Goal: Task Accomplishment & Management: Complete application form

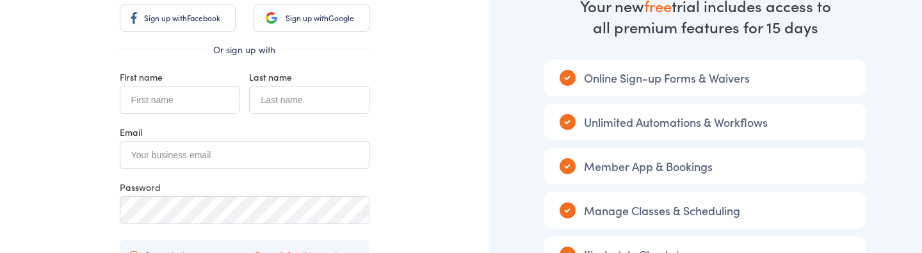
click at [174, 104] on input "text" at bounding box center [180, 100] width 120 height 28
type input "[PERSON_NAME]"
type input "B"
type input "Testing"
click at [164, 156] on input "email" at bounding box center [245, 155] width 250 height 28
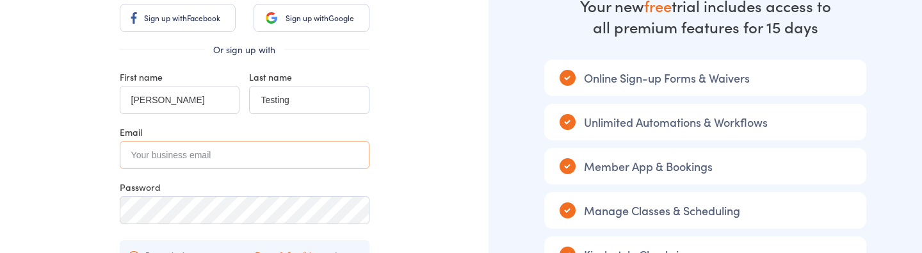
click at [188, 158] on input "email" at bounding box center [245, 155] width 250 height 28
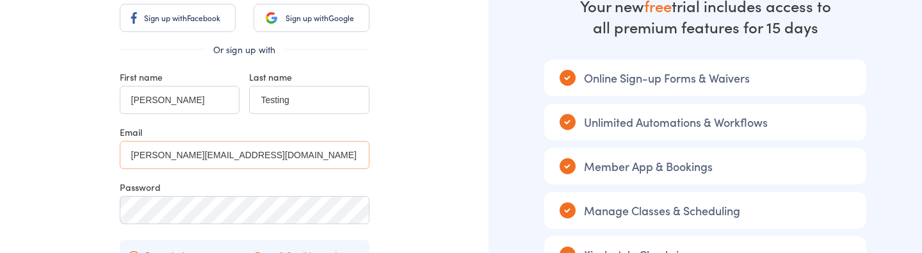
type input "[PERSON_NAME][EMAIL_ADDRESS][DOMAIN_NAME]"
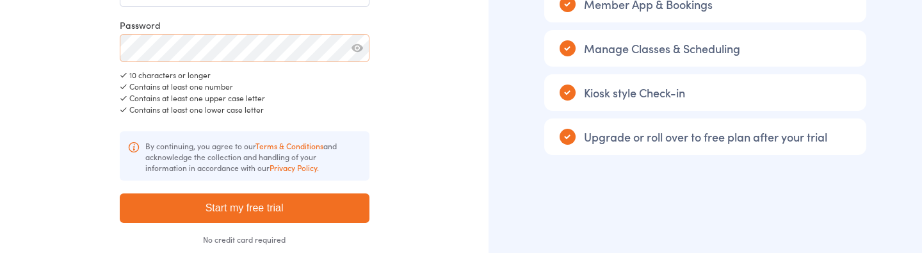
scroll to position [325, 0]
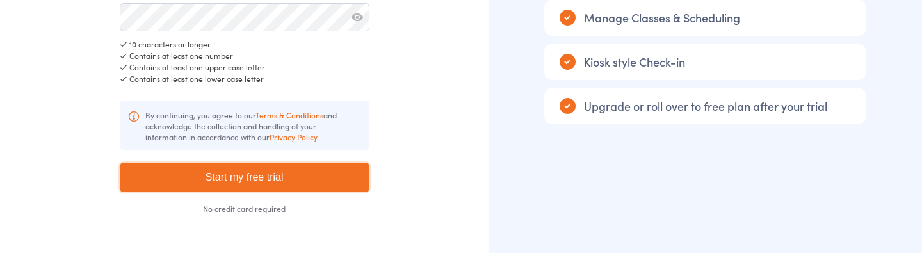
click at [243, 171] on input "Start my free trial" at bounding box center [245, 177] width 250 height 29
type input "Please wait ..."
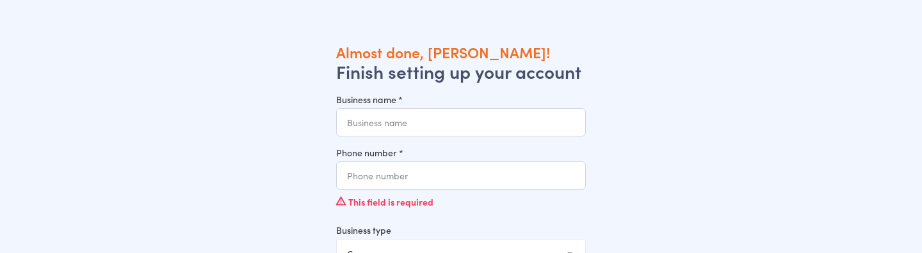
click at [382, 127] on input "Business name *" at bounding box center [461, 122] width 250 height 28
type input "Sreya Business"
click at [414, 165] on input "Phone number *" at bounding box center [461, 175] width 250 height 28
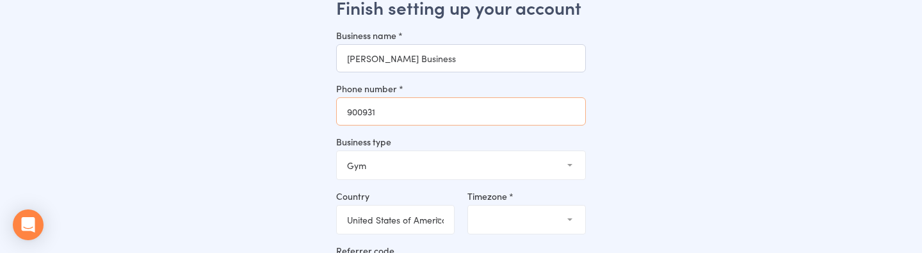
scroll to position [66, 0]
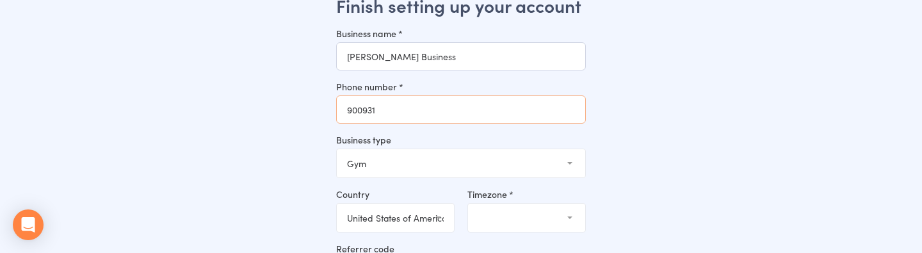
type input "900931"
click at [419, 222] on select "United Arab Emirates (the) Austria Australia Belgium Bahrain Canada Switzerland…" at bounding box center [395, 218] width 117 height 28
select select "AU"
click at [513, 213] on select "(GMT+10:30) Lord Howe (GMT+10:00) Macquarie (GMT+10:00) Hobart (GMT+10:00) Melb…" at bounding box center [526, 218] width 117 height 28
select select "3"
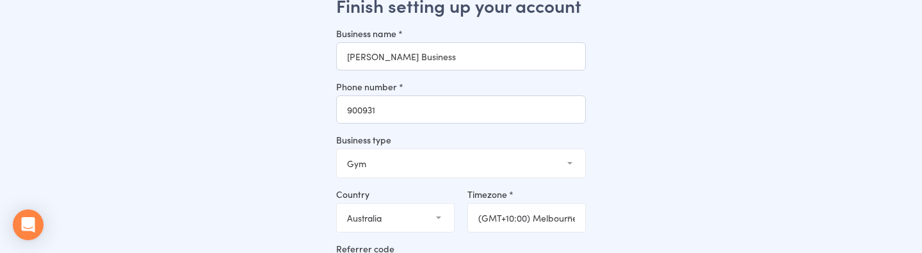
scroll to position [199, 0]
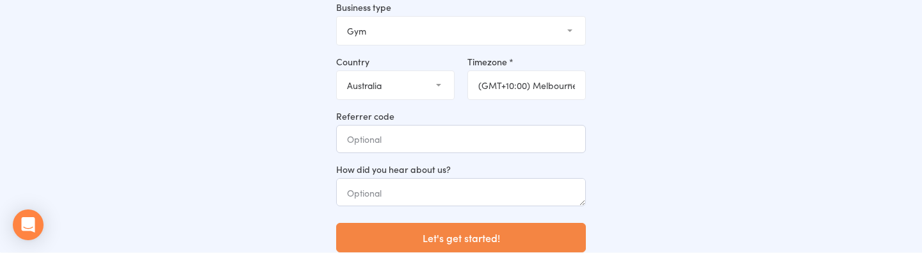
click at [431, 237] on button "Let's get started!" at bounding box center [461, 237] width 250 height 29
